Goal: Information Seeking & Learning: Understand process/instructions

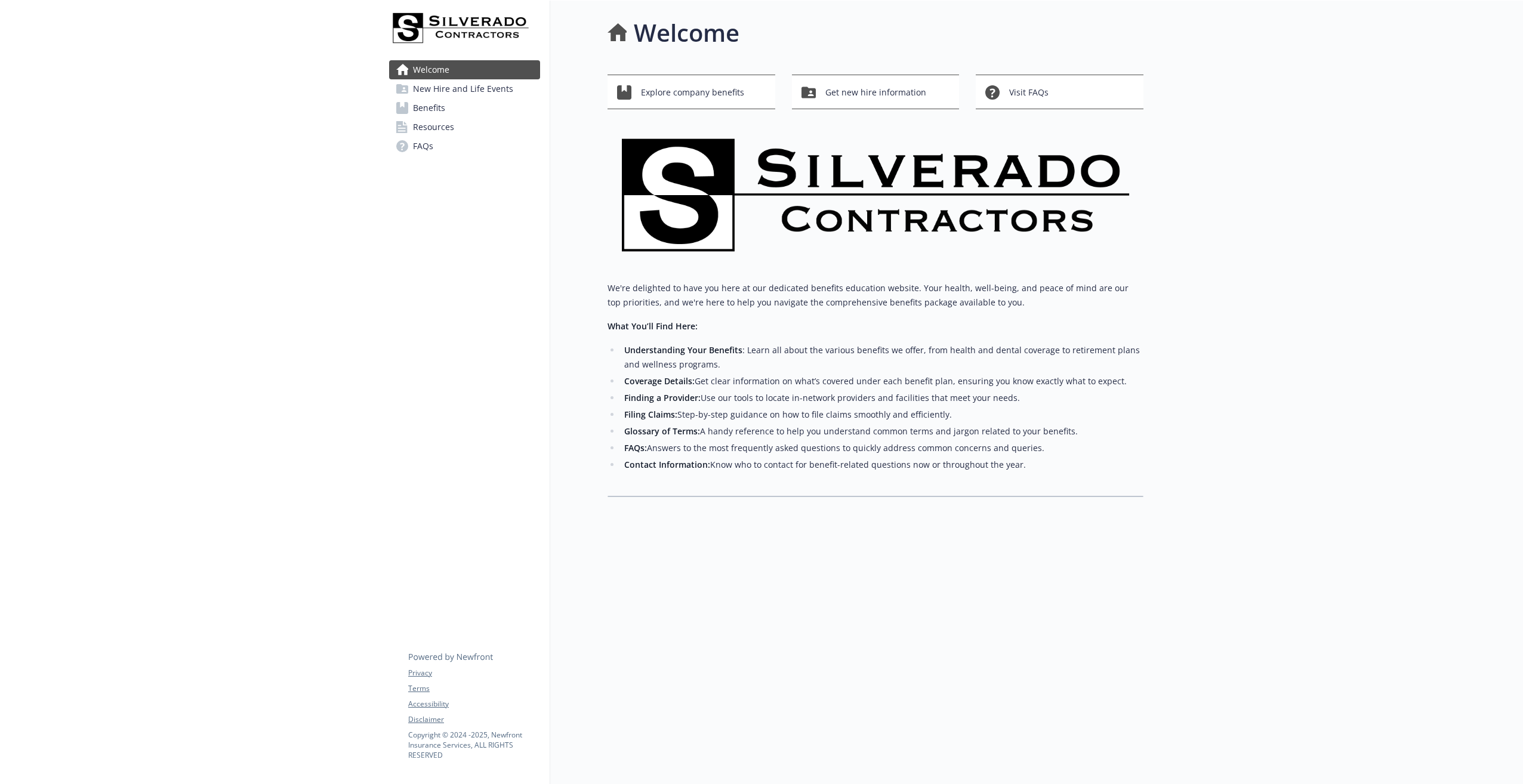
click at [436, 109] on span "Benefits" at bounding box center [429, 108] width 32 height 19
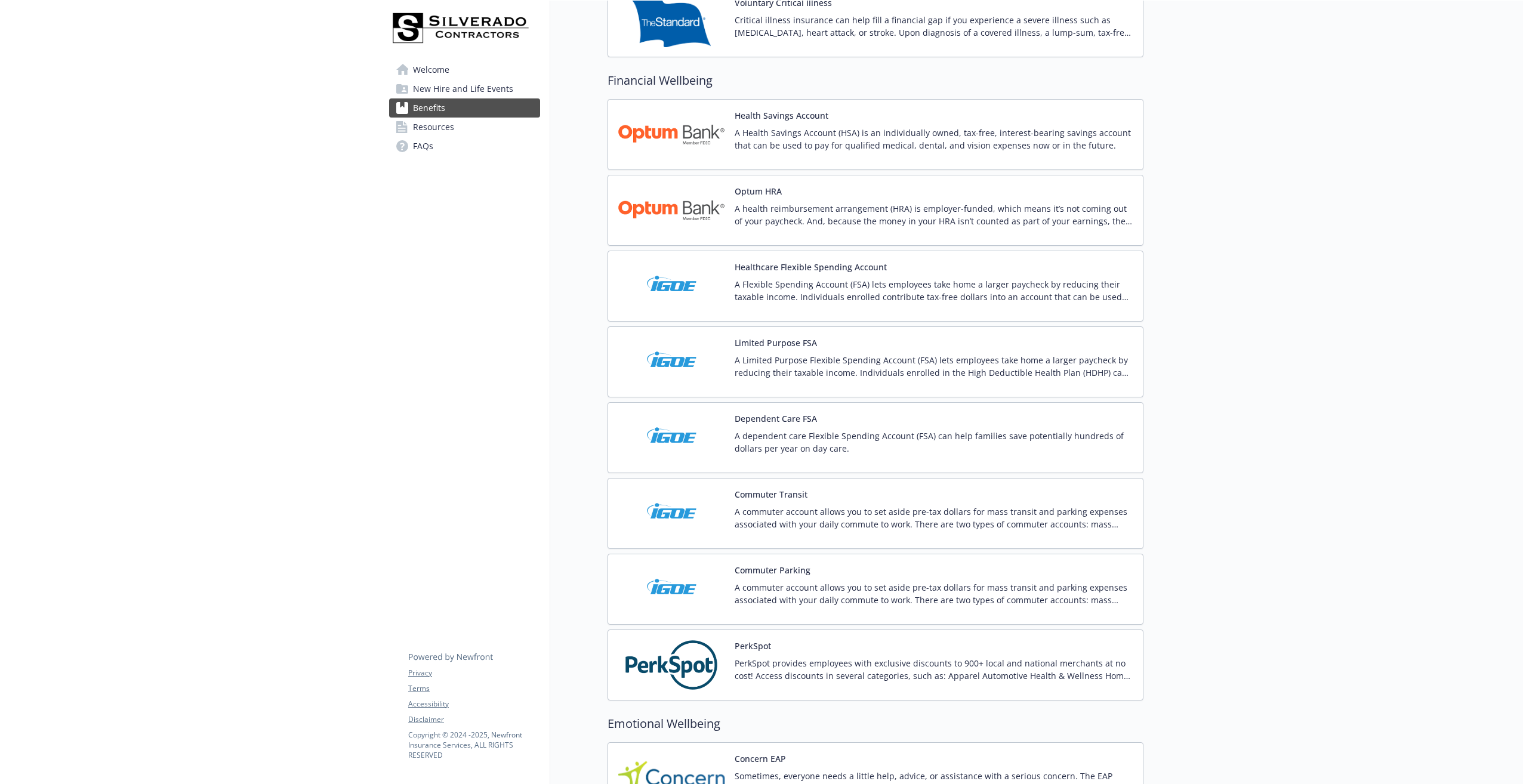
scroll to position [1492, 0]
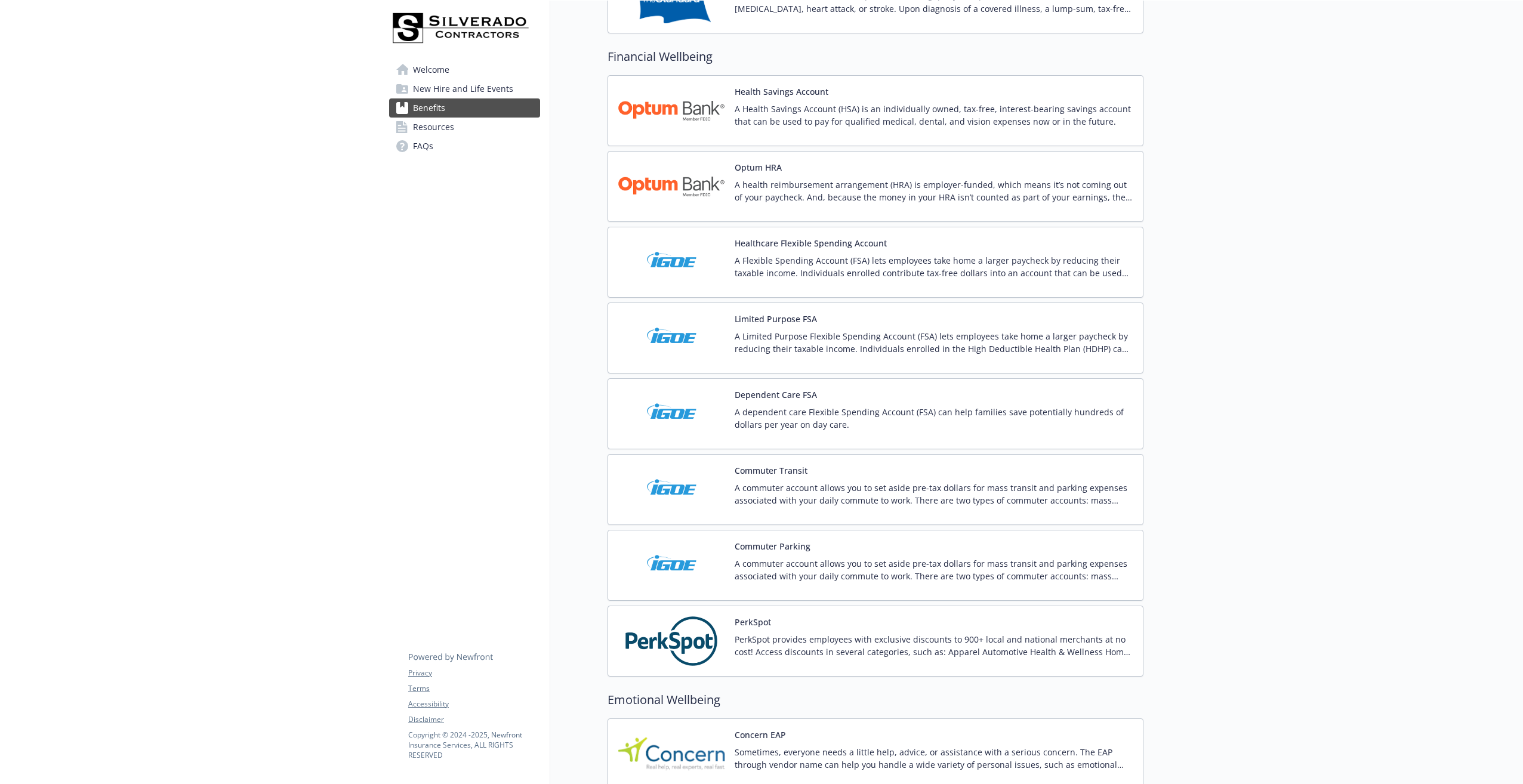
click at [781, 395] on button "Dependent Care FSA" at bounding box center [776, 395] width 83 height 13
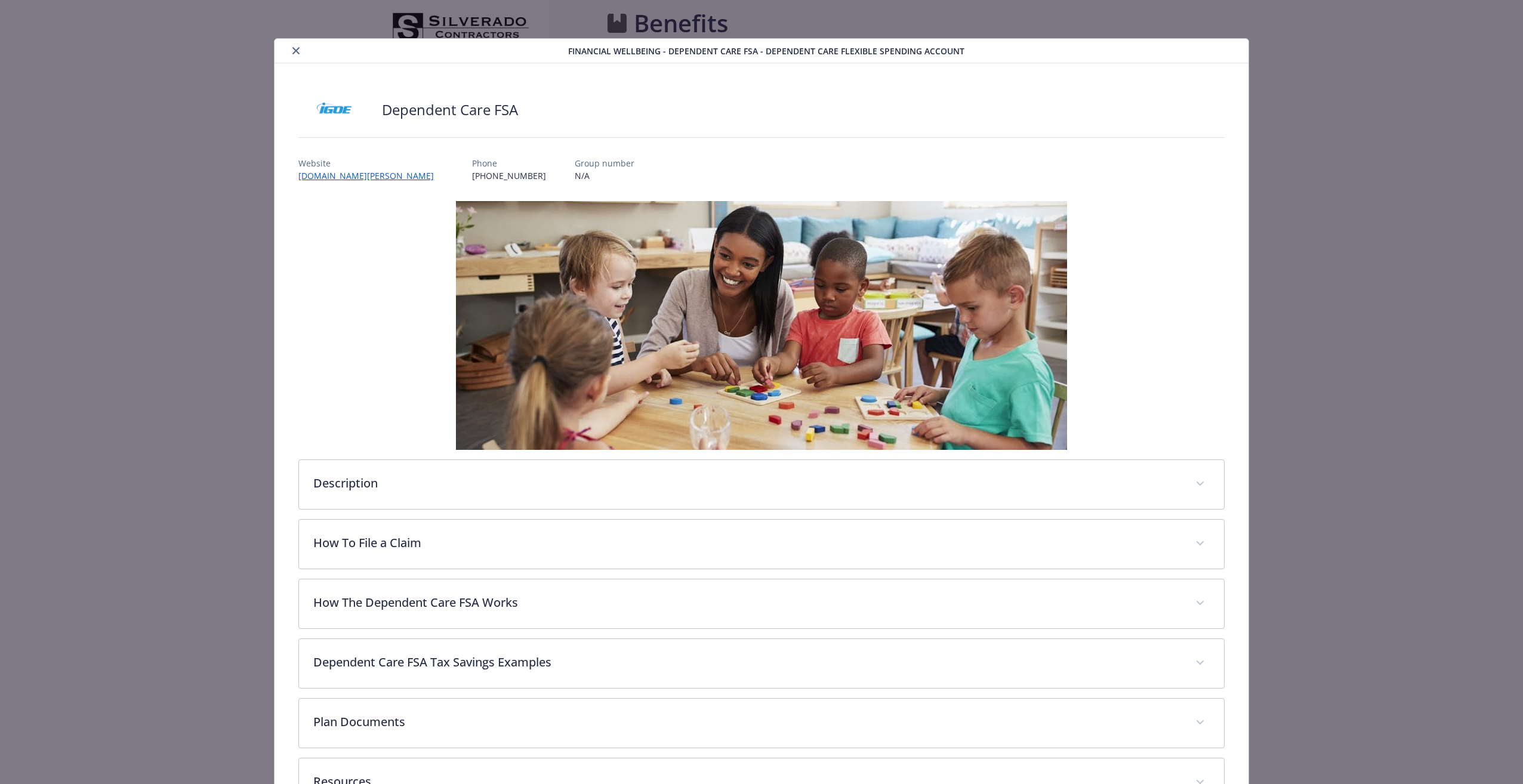
scroll to position [1492, 0]
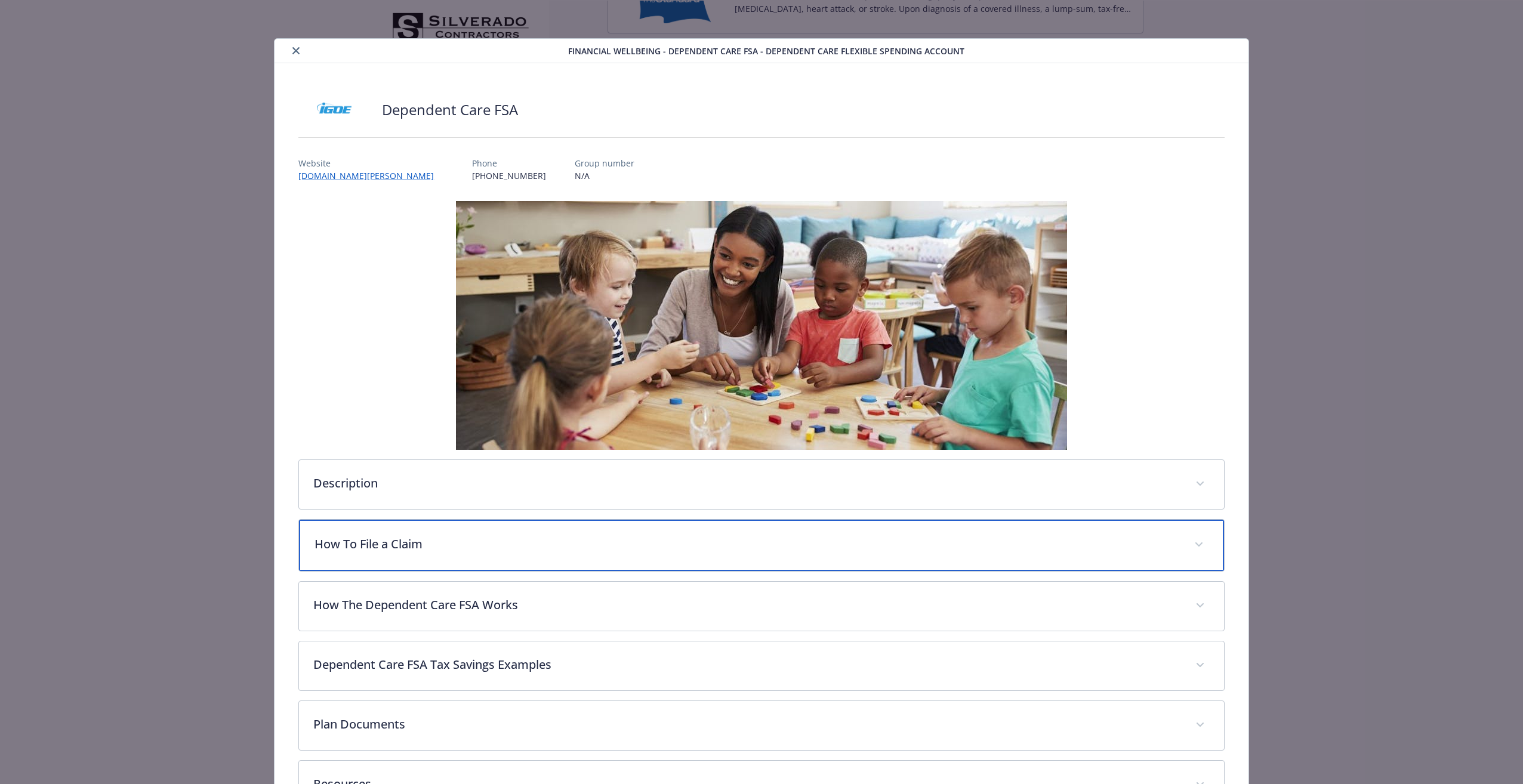
click at [390, 544] on p "How To File a Claim" at bounding box center [747, 544] width 865 height 18
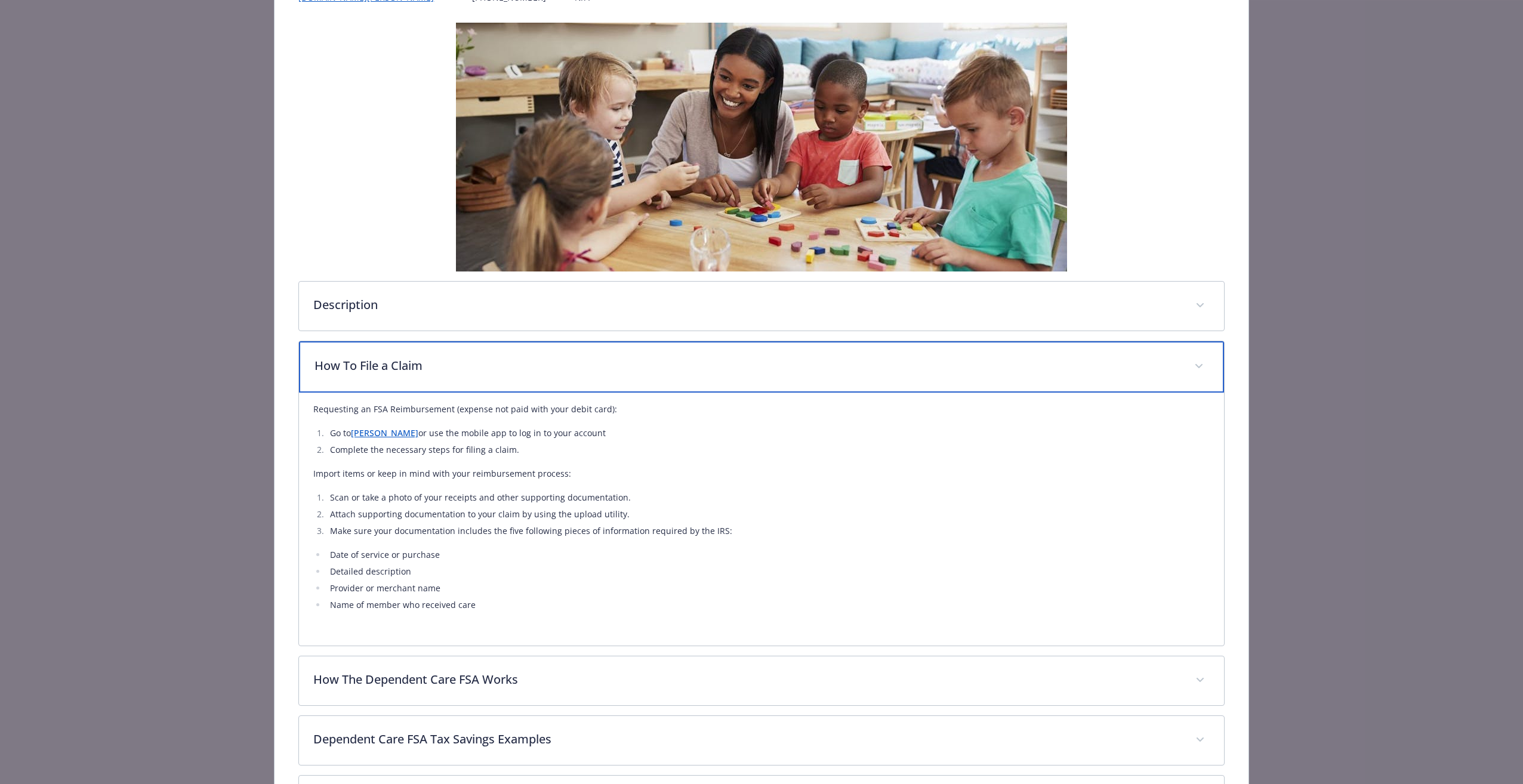
scroll to position [179, 0]
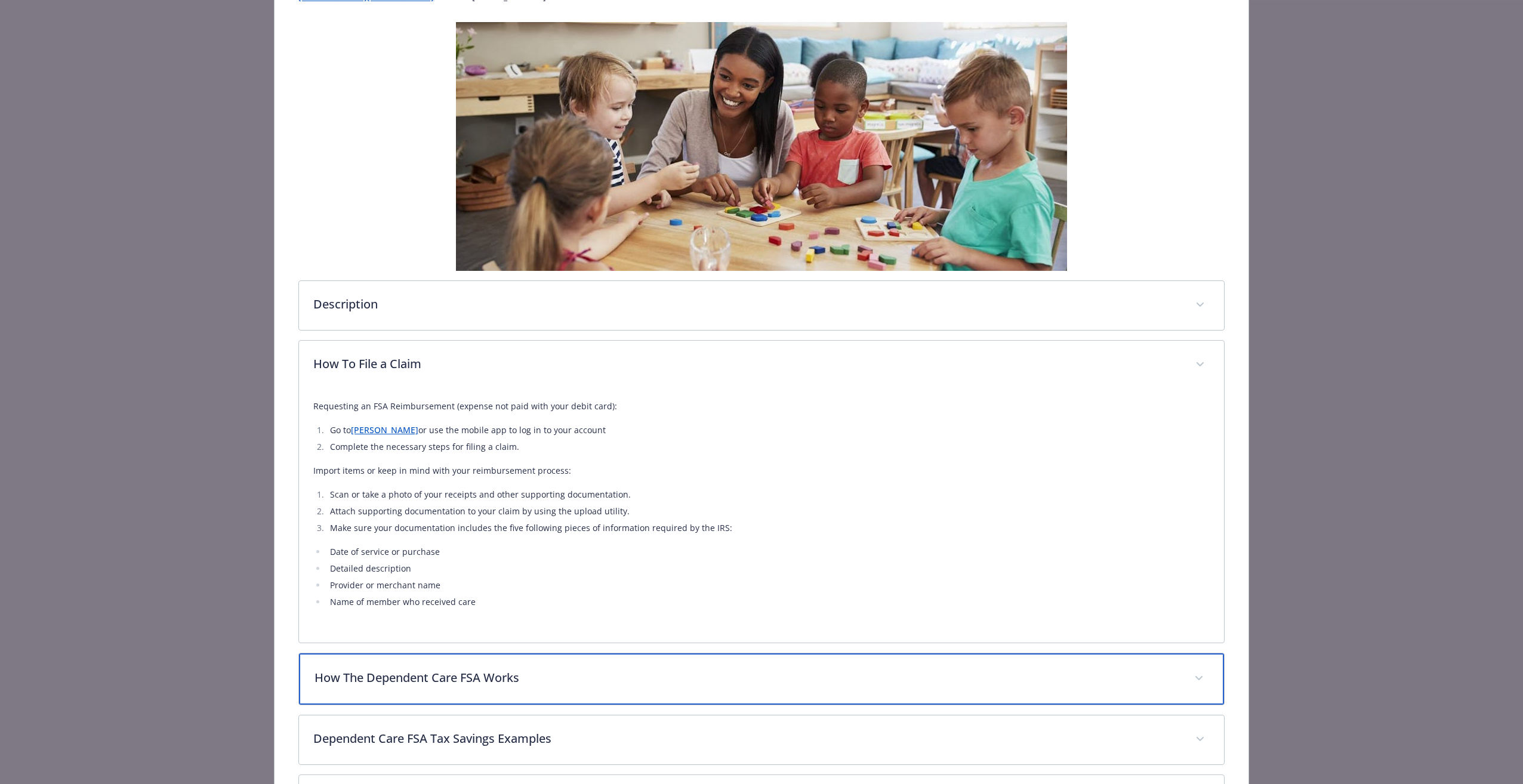
click at [368, 672] on p "How The Dependent Care FSA Works" at bounding box center [747, 678] width 865 height 18
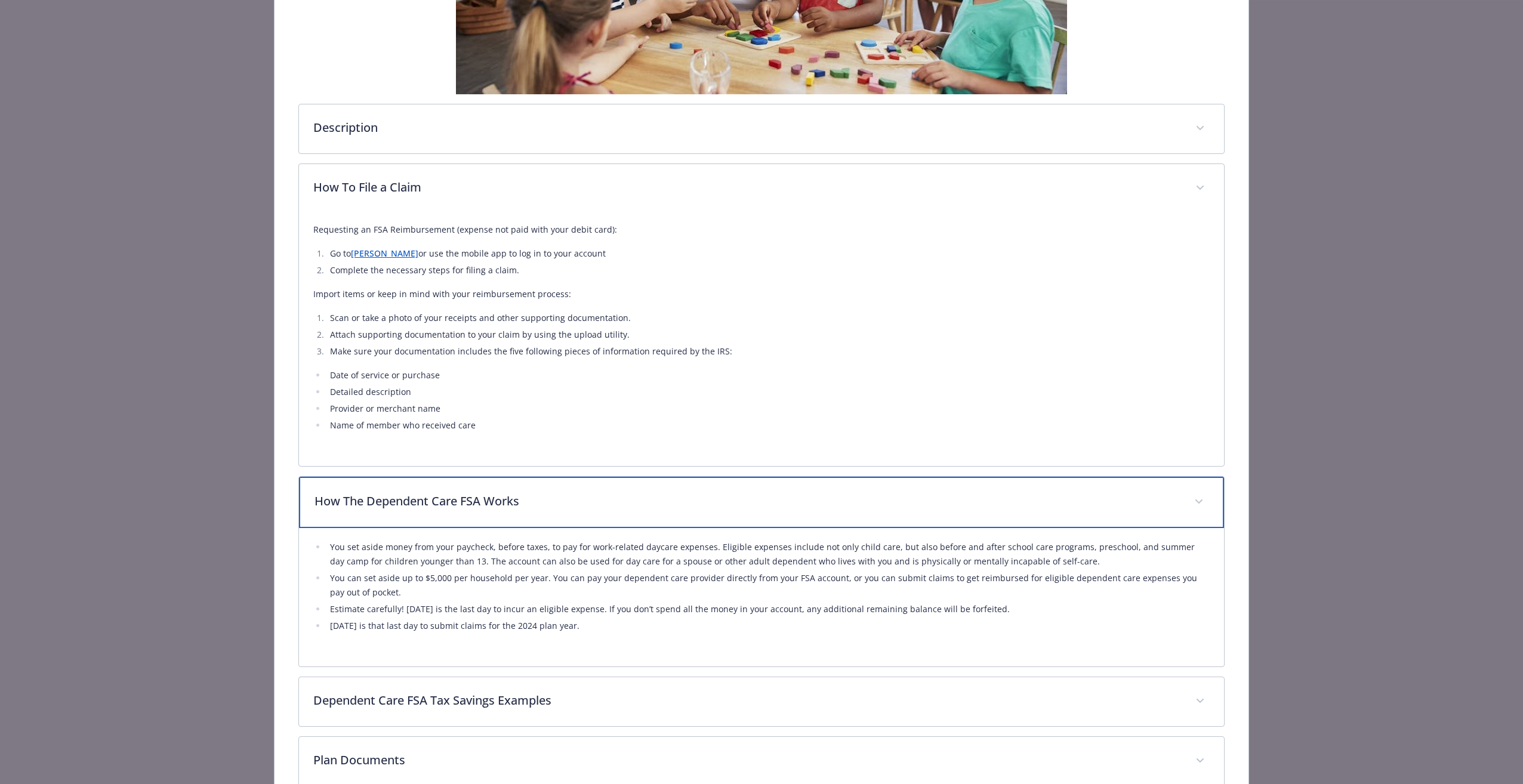
scroll to position [298, 0]
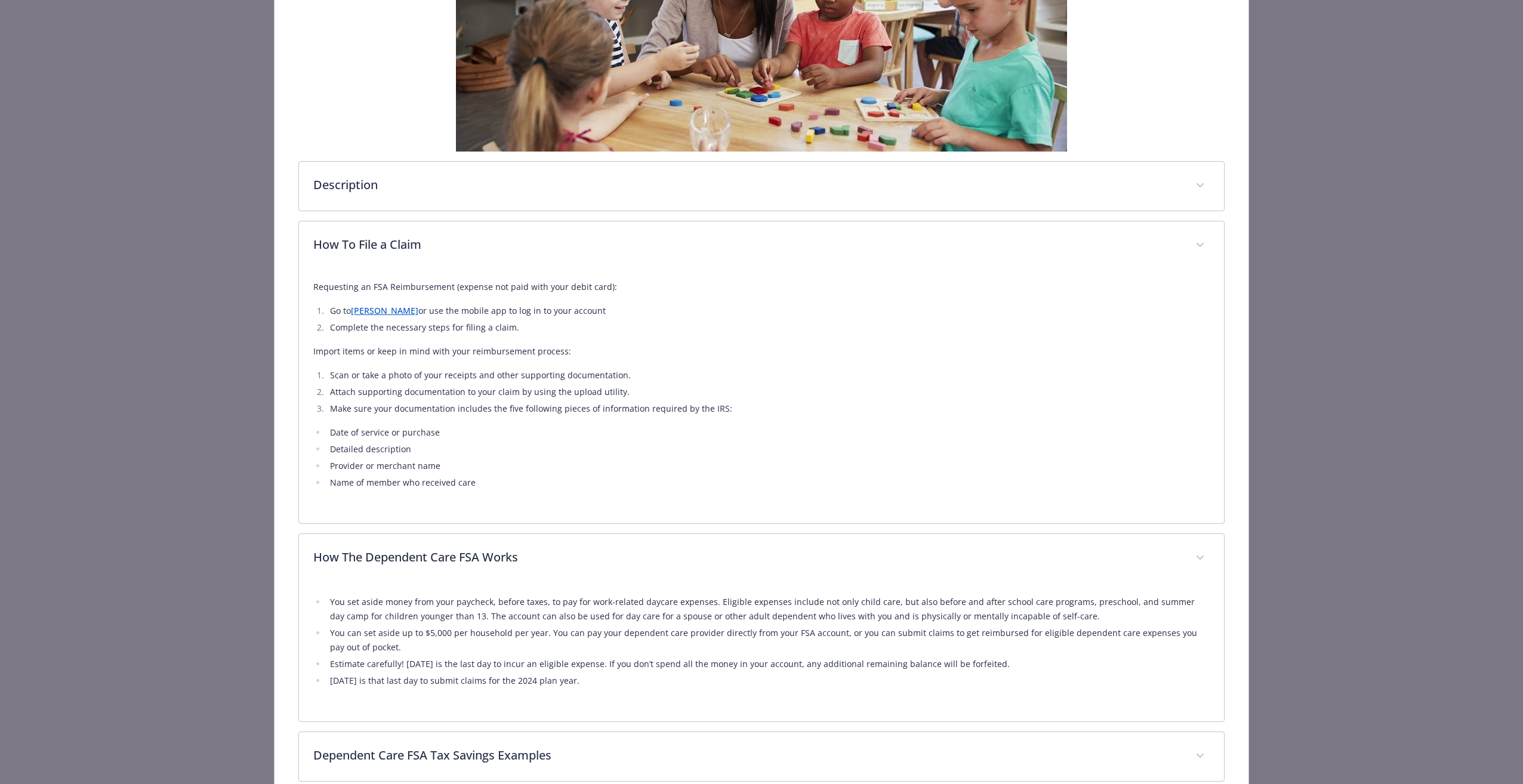
click at [359, 314] on link "[PERSON_NAME]" at bounding box center [385, 310] width 68 height 11
click at [363, 308] on link "[PERSON_NAME]" at bounding box center [385, 310] width 68 height 11
